Goal: Find specific page/section: Find specific page/section

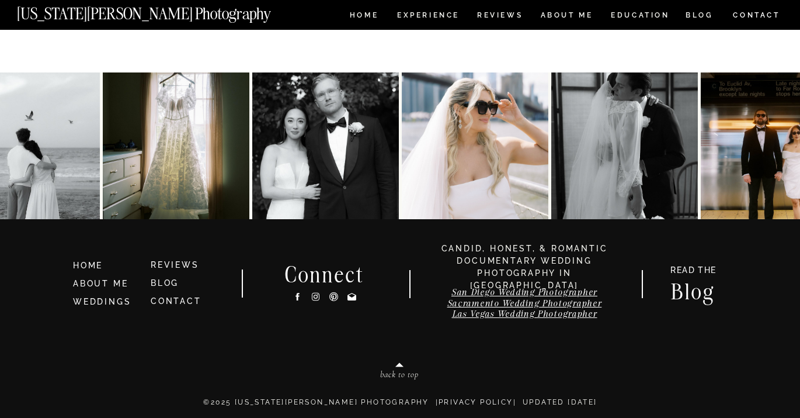
scroll to position [6083, 0]
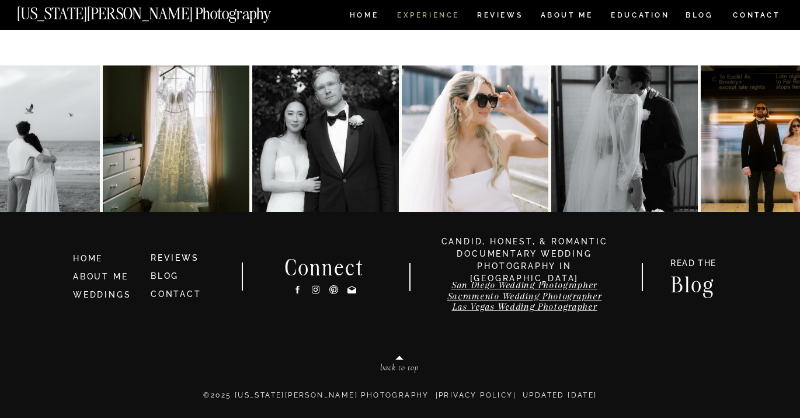
click at [433, 19] on nav "Experience" at bounding box center [427, 17] width 61 height 10
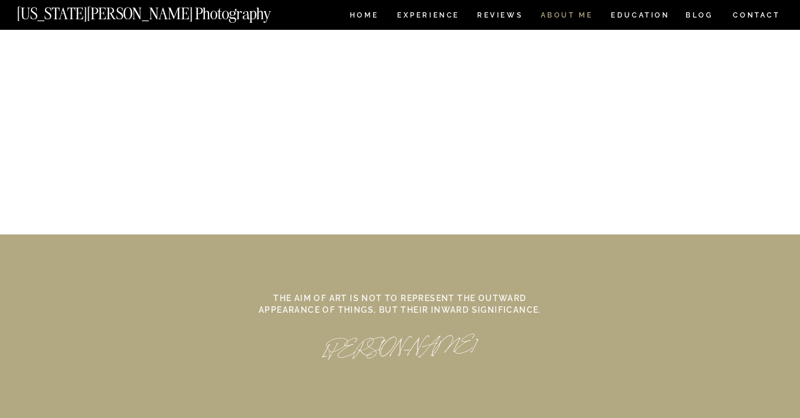
scroll to position [5155, 0]
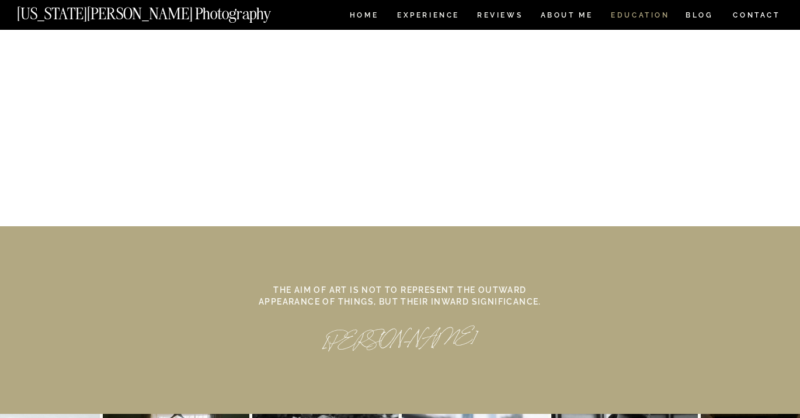
click at [623, 18] on nav "EDUCATION" at bounding box center [640, 17] width 61 height 10
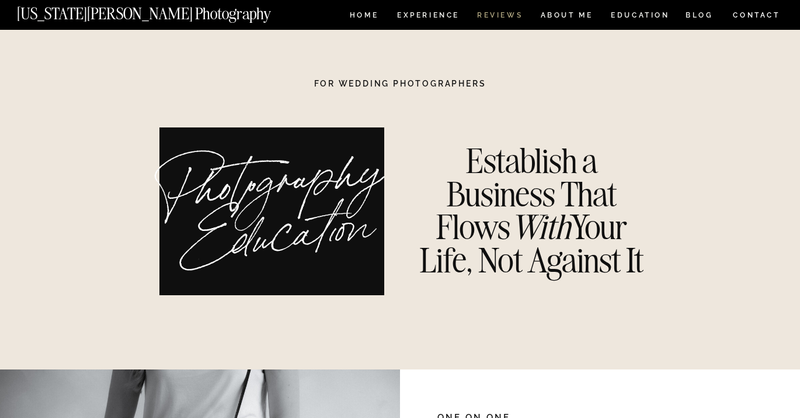
click at [512, 17] on nav "REVIEWS" at bounding box center [499, 17] width 44 height 10
click at [771, 16] on nav "CONTACT" at bounding box center [757, 15] width 48 height 13
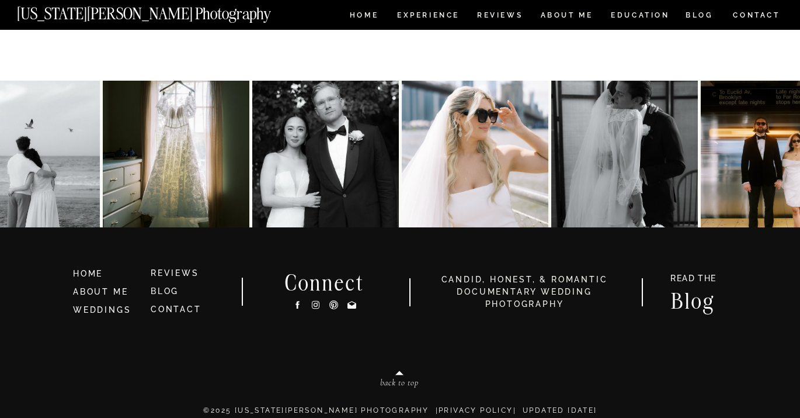
scroll to position [701, 0]
